Goal: Contribute content

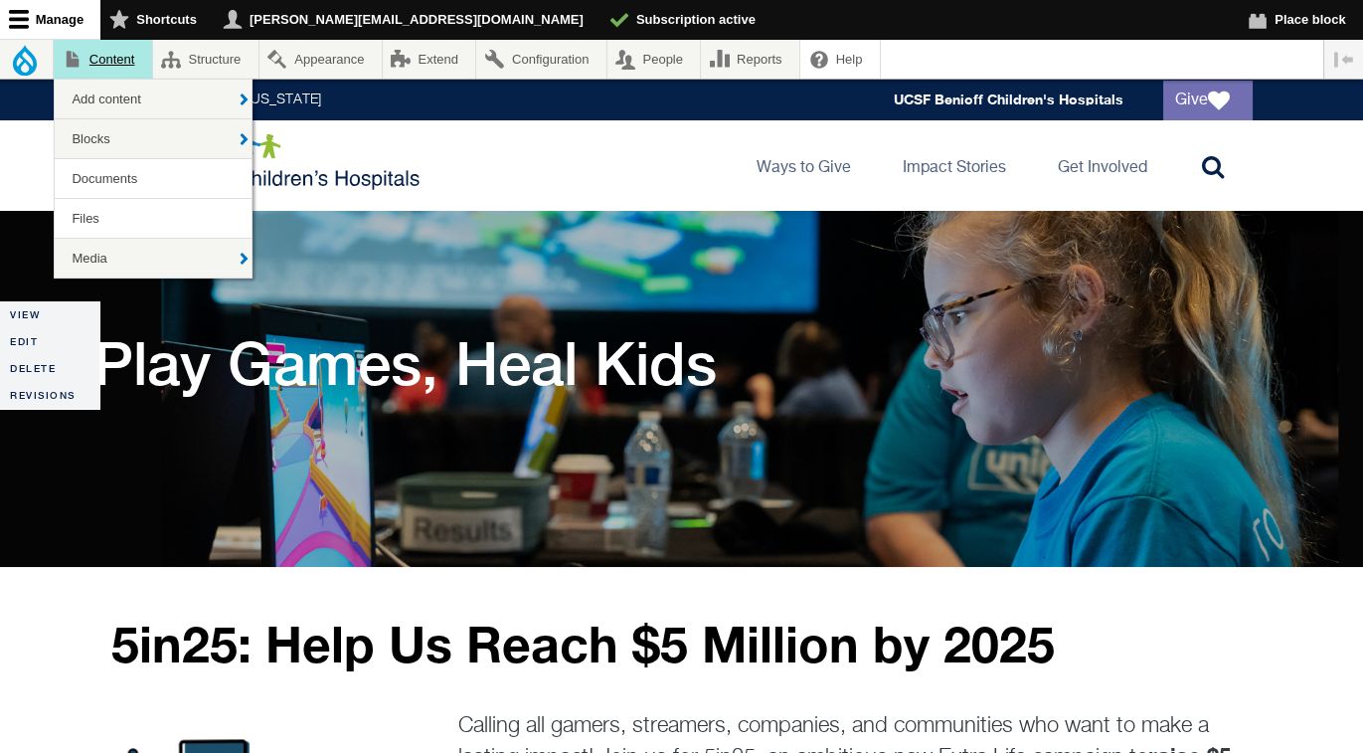
click at [106, 56] on link "Content" at bounding box center [103, 59] width 98 height 39
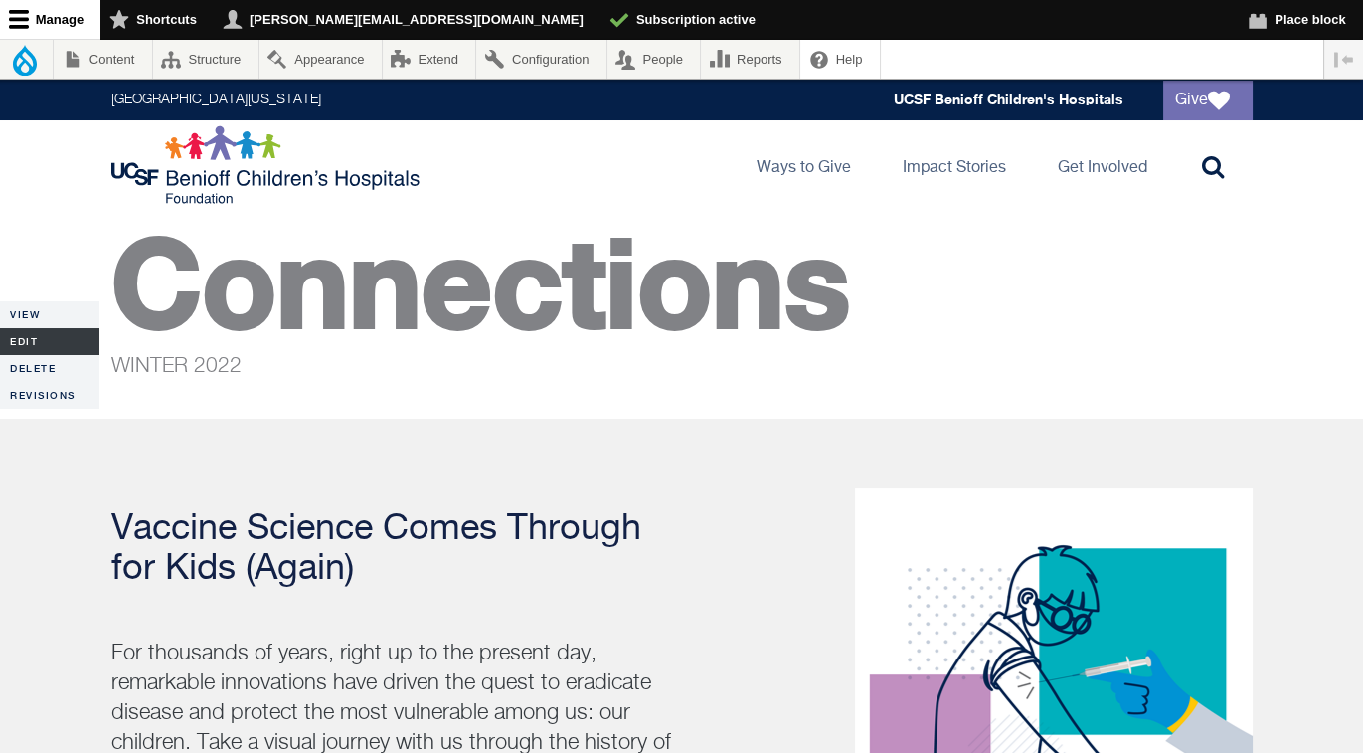
click at [30, 344] on link "Edit" at bounding box center [49, 341] width 99 height 27
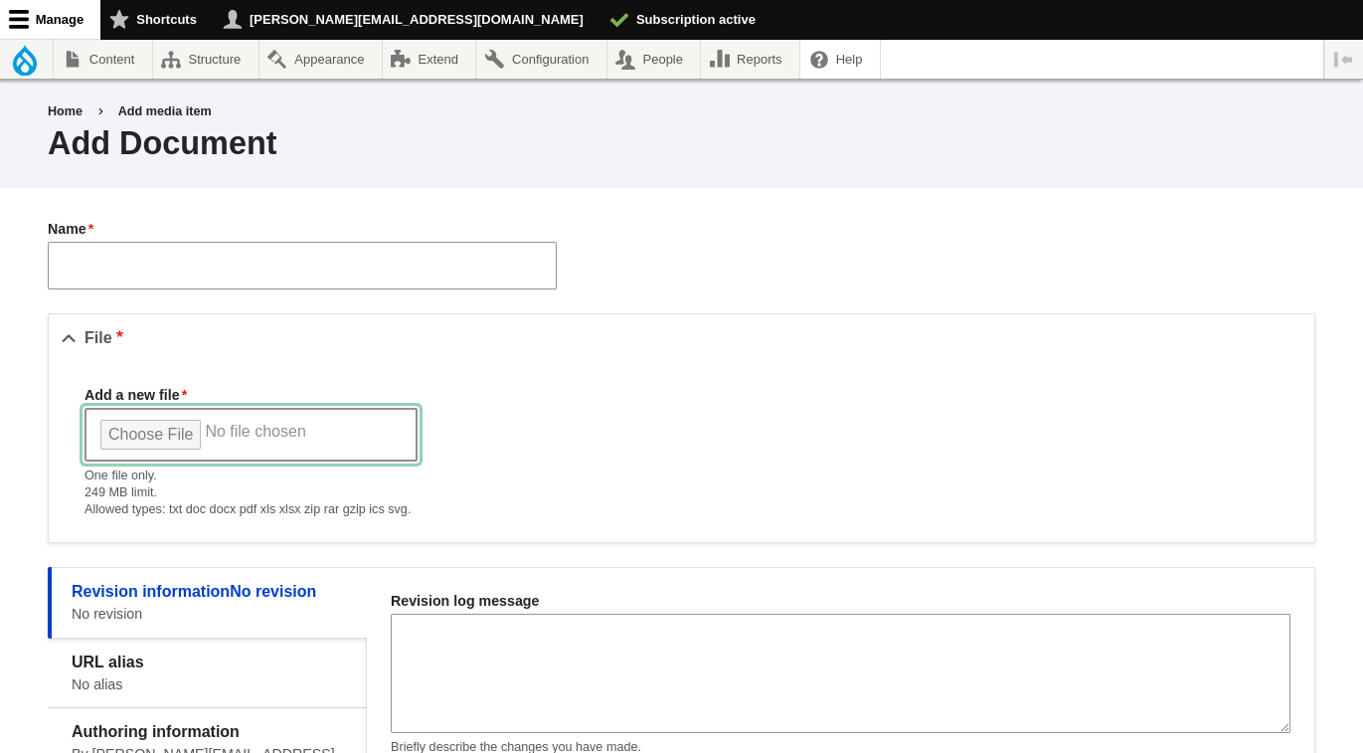
click at [183, 428] on input "Add a new file" at bounding box center [250, 435] width 333 height 54
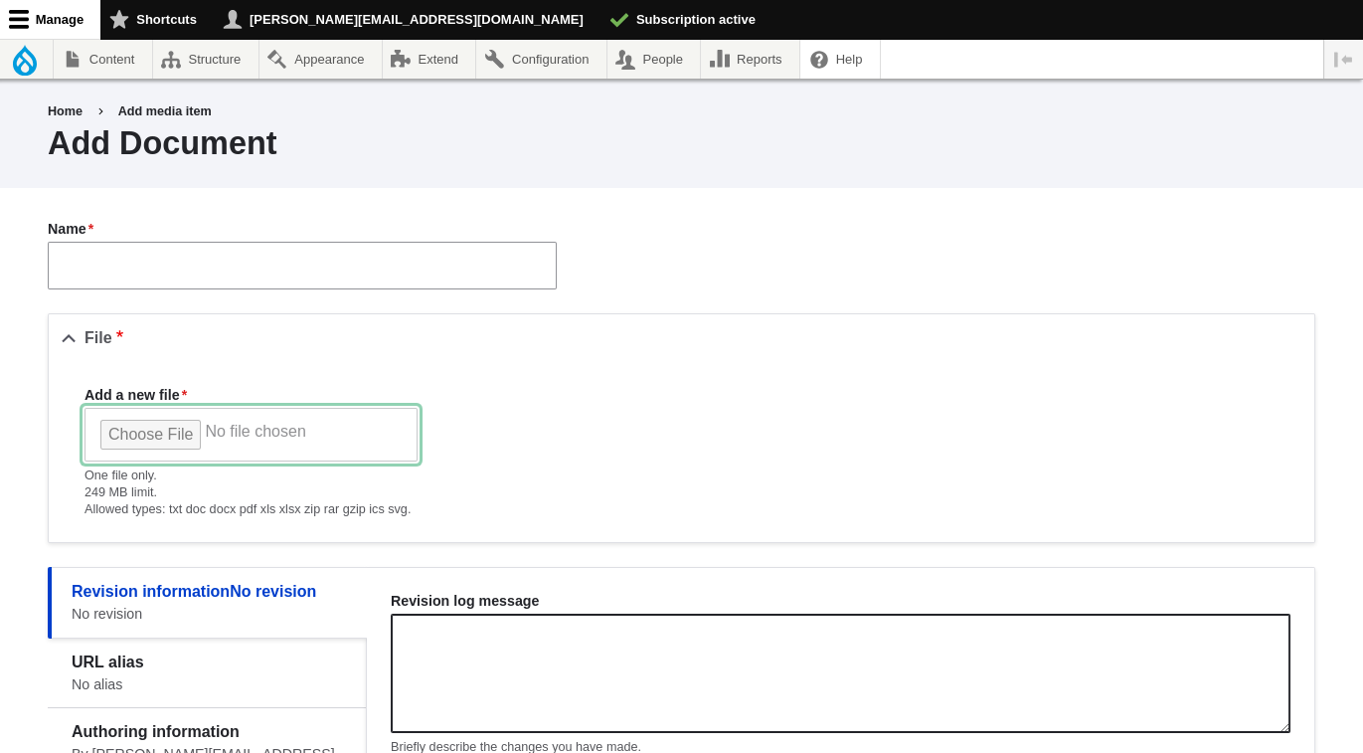
type input "**********"
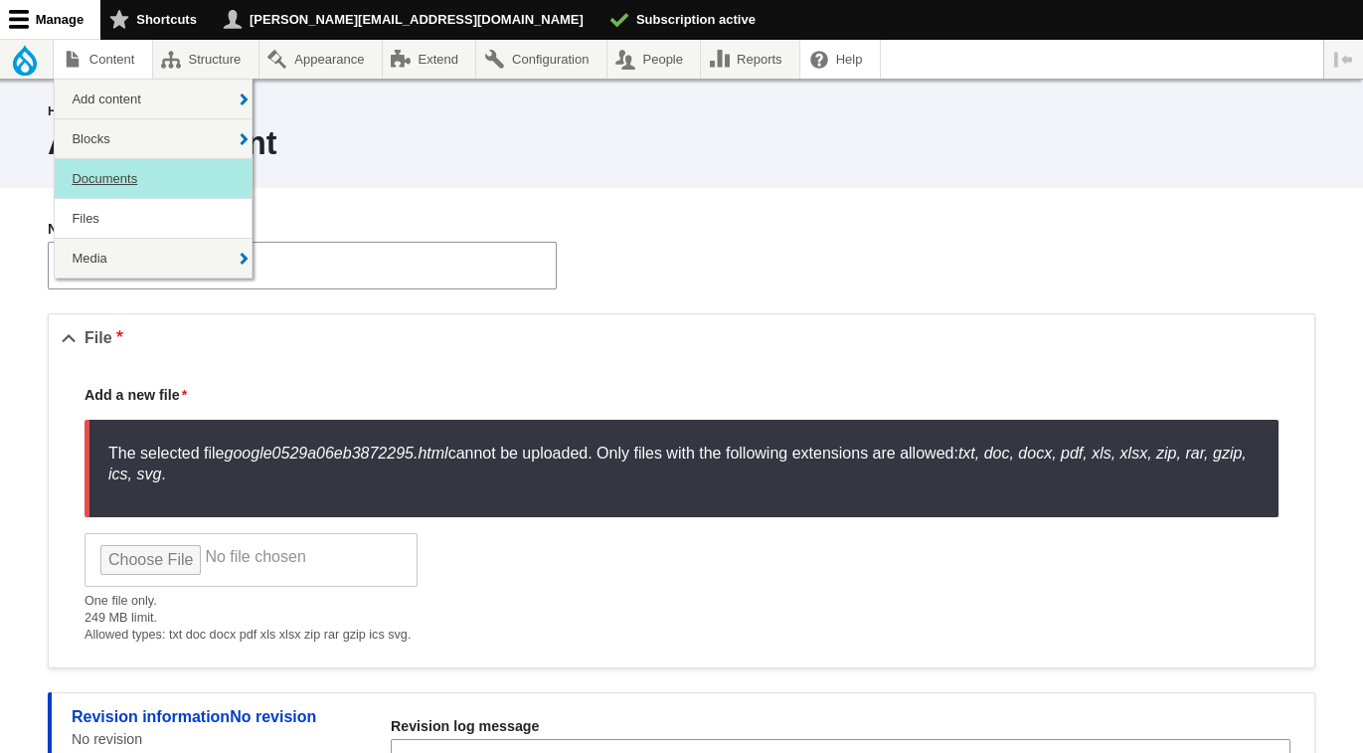
click at [126, 177] on link "Documents" at bounding box center [153, 178] width 197 height 39
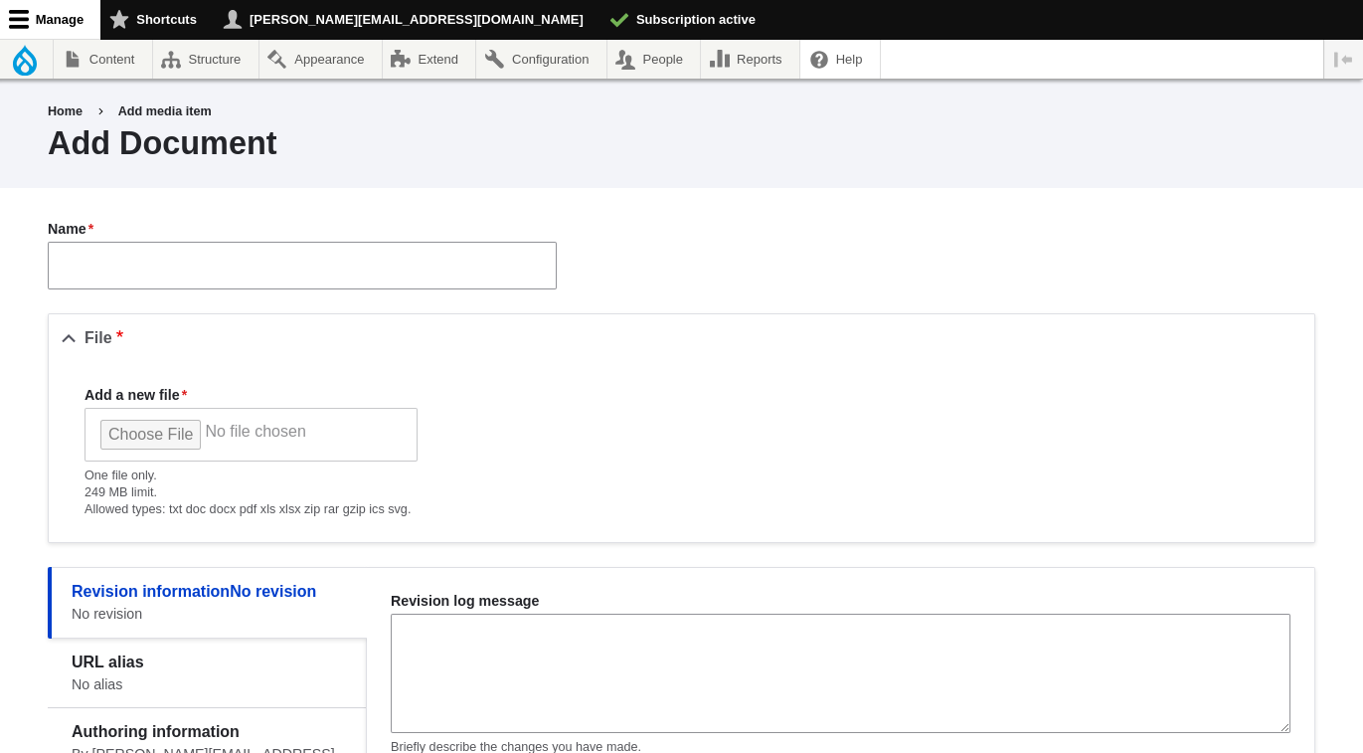
click at [321, 132] on div "Add Document" at bounding box center [681, 143] width 1267 height 42
click at [74, 112] on link "Home" at bounding box center [65, 111] width 35 height 14
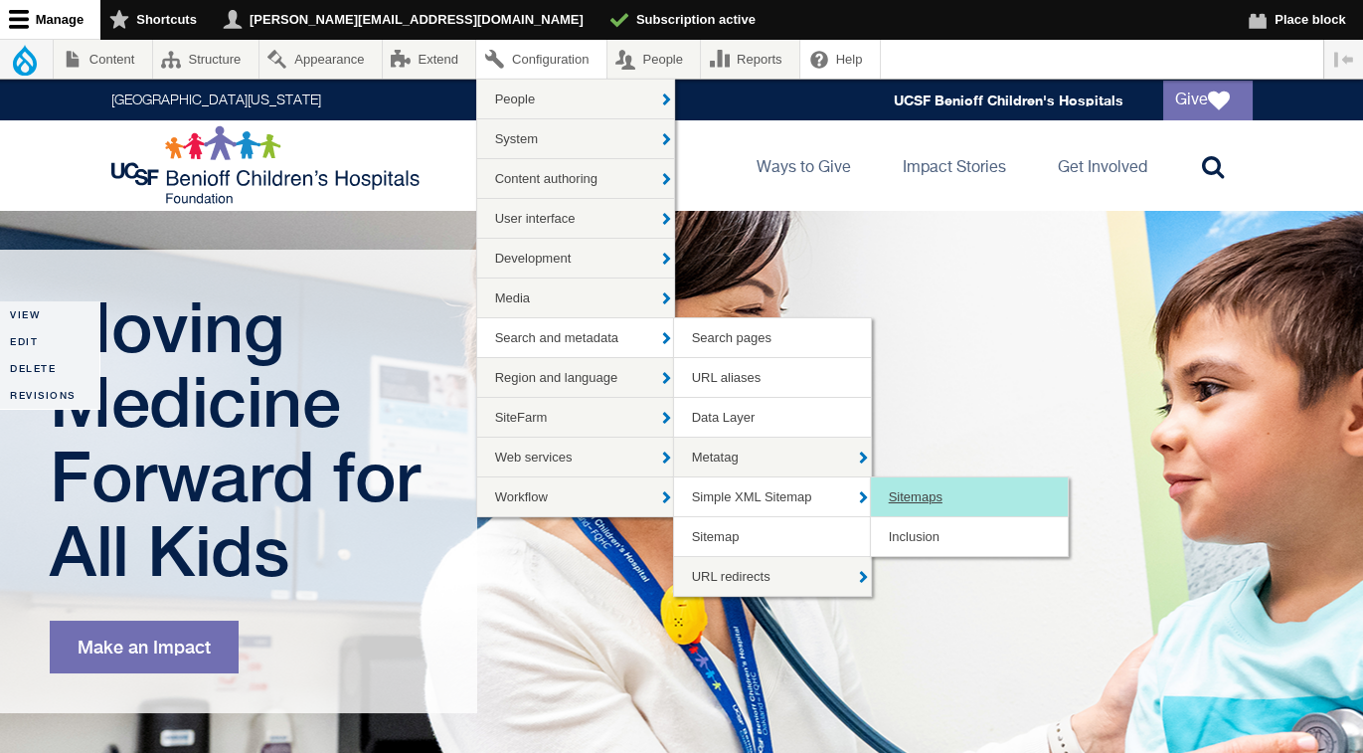
click at [910, 499] on link "Sitemaps" at bounding box center [969, 496] width 197 height 39
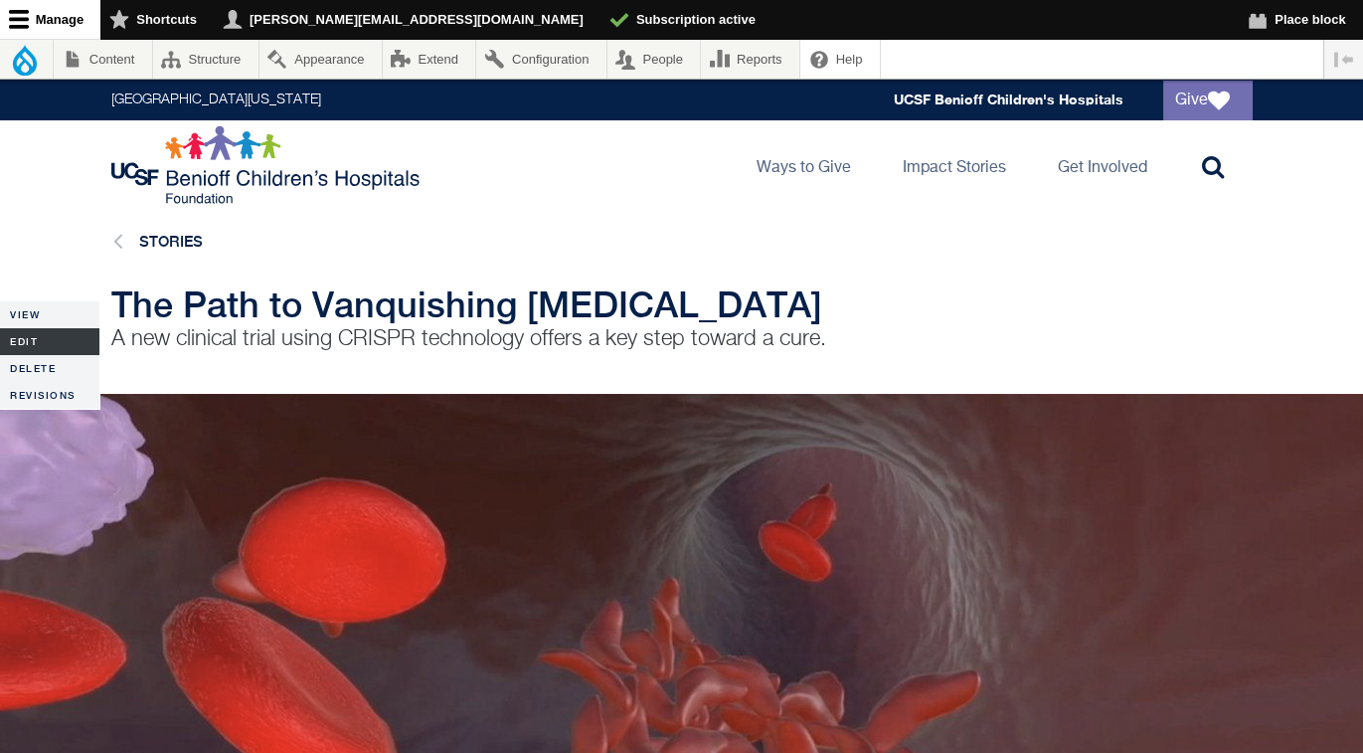
click at [33, 340] on link "Edit" at bounding box center [49, 341] width 99 height 27
click at [24, 338] on link "Edit" at bounding box center [49, 341] width 99 height 27
